Goal: Register for event/course

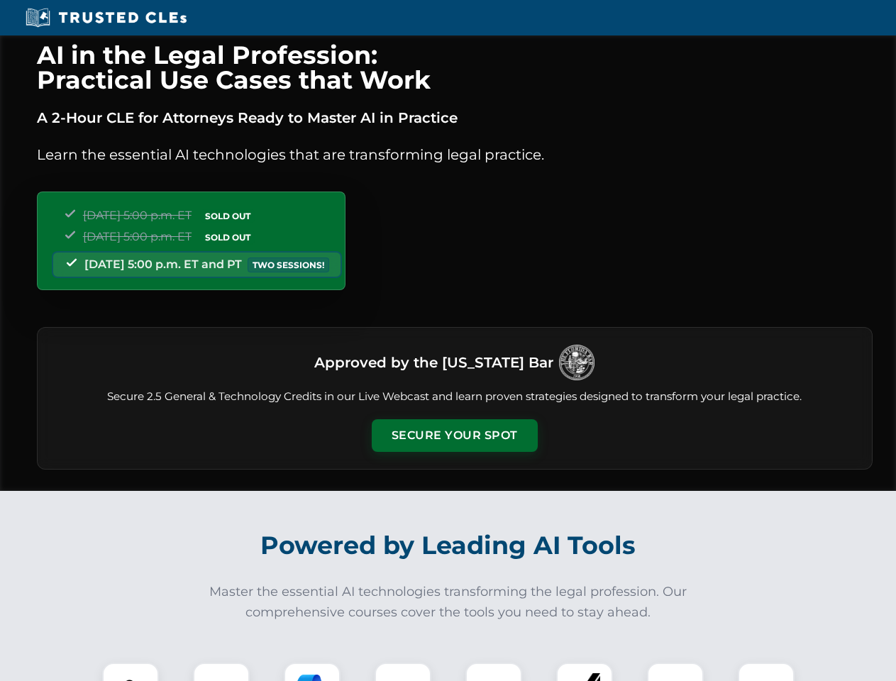
click at [454, 436] on button "Secure Your Spot" at bounding box center [455, 435] width 166 height 33
click at [131, 672] on img at bounding box center [130, 690] width 41 height 41
